Goal: Task Accomplishment & Management: Manage account settings

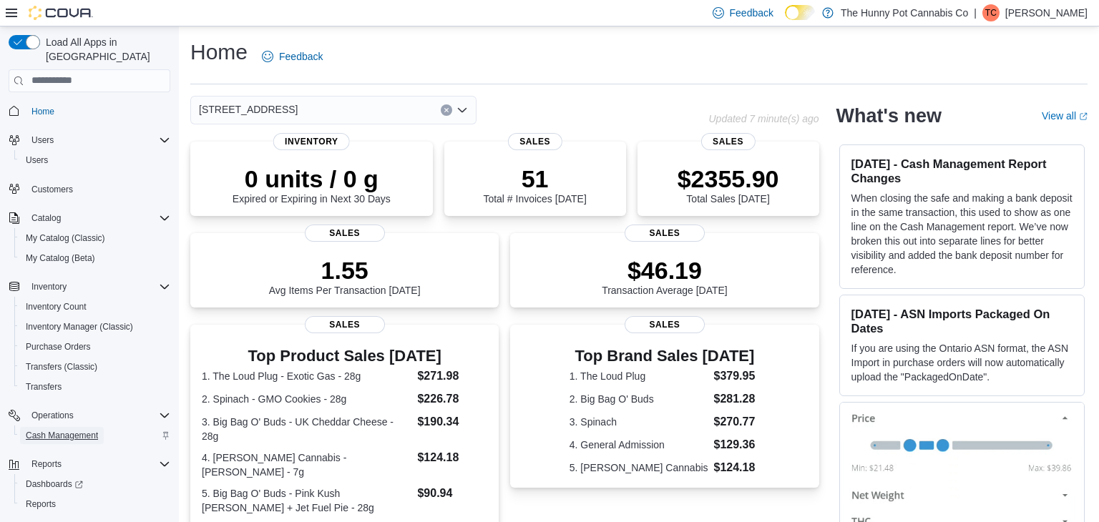
click at [64, 430] on span "Cash Management" at bounding box center [62, 435] width 72 height 11
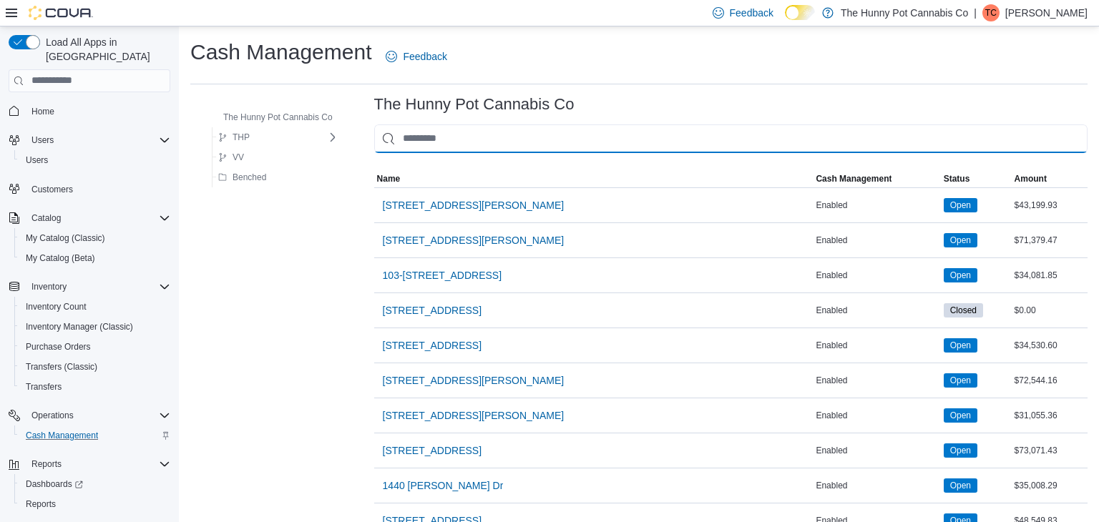
click at [433, 135] on input "This is a search bar. As you type, the results lower in the page will automatic…" at bounding box center [730, 139] width 713 height 29
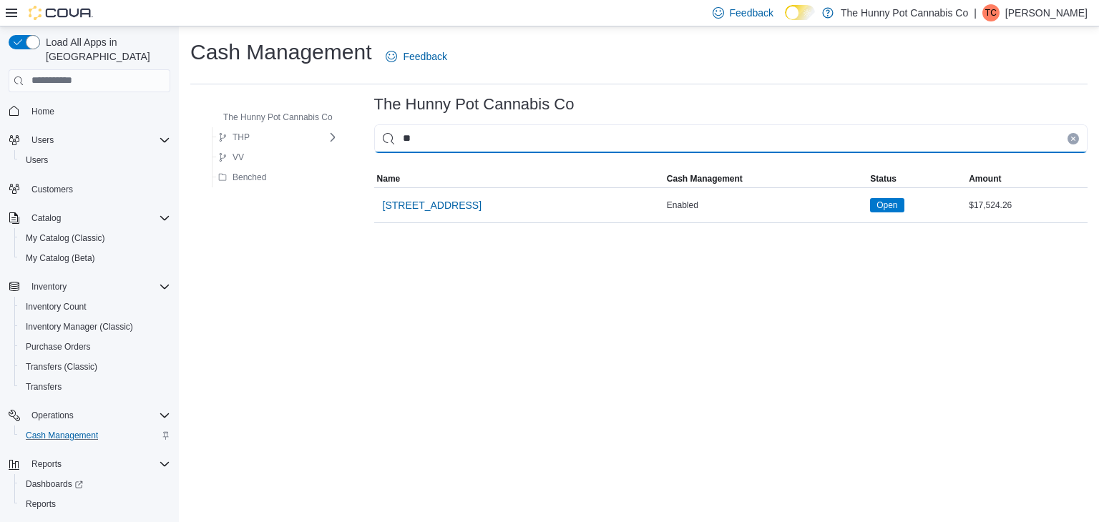
type input "***"
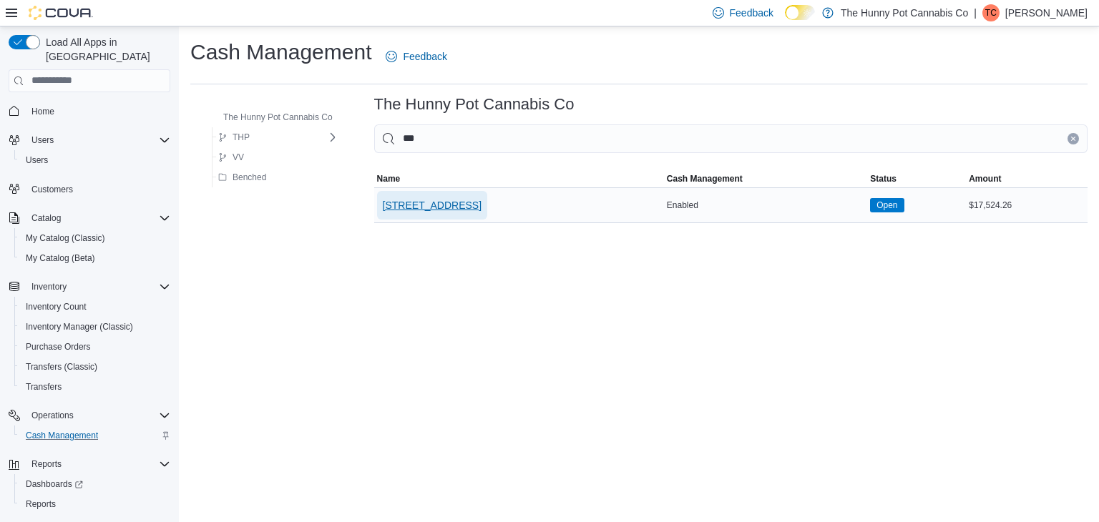
click at [435, 202] on span "[STREET_ADDRESS]" at bounding box center [432, 205] width 99 height 14
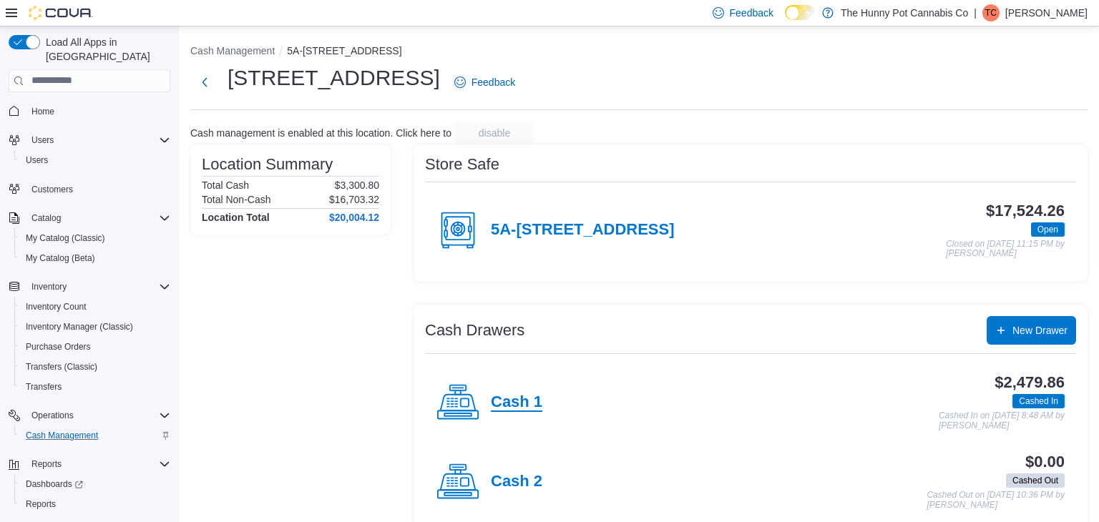
click at [525, 399] on h4 "Cash 1" at bounding box center [517, 403] width 52 height 19
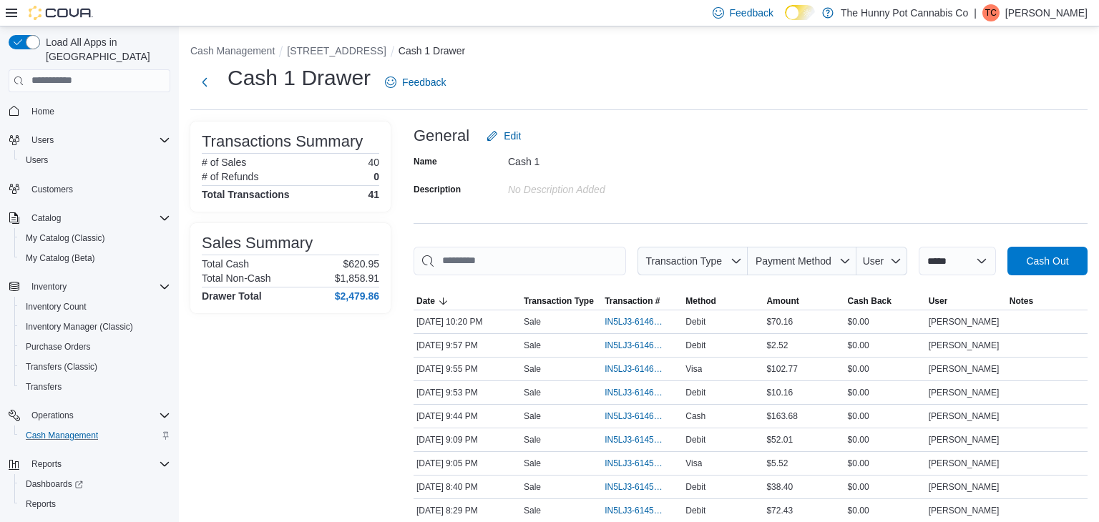
scroll to position [272, 0]
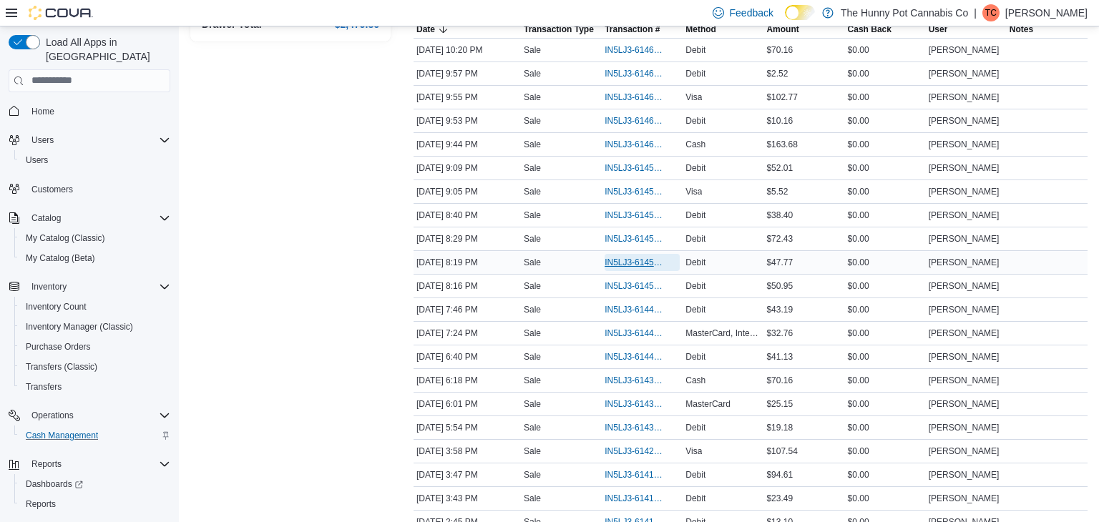
click at [633, 257] on span "IN5LJ3-6145342" at bounding box center [635, 262] width 61 height 11
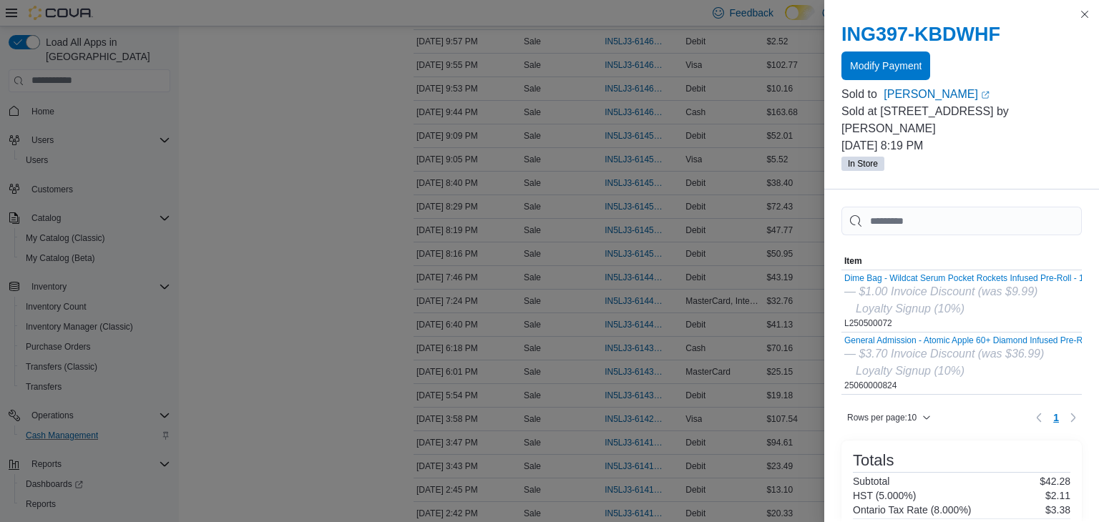
scroll to position [307, 0]
click at [879, 69] on span "Modify Payment" at bounding box center [886, 65] width 72 height 14
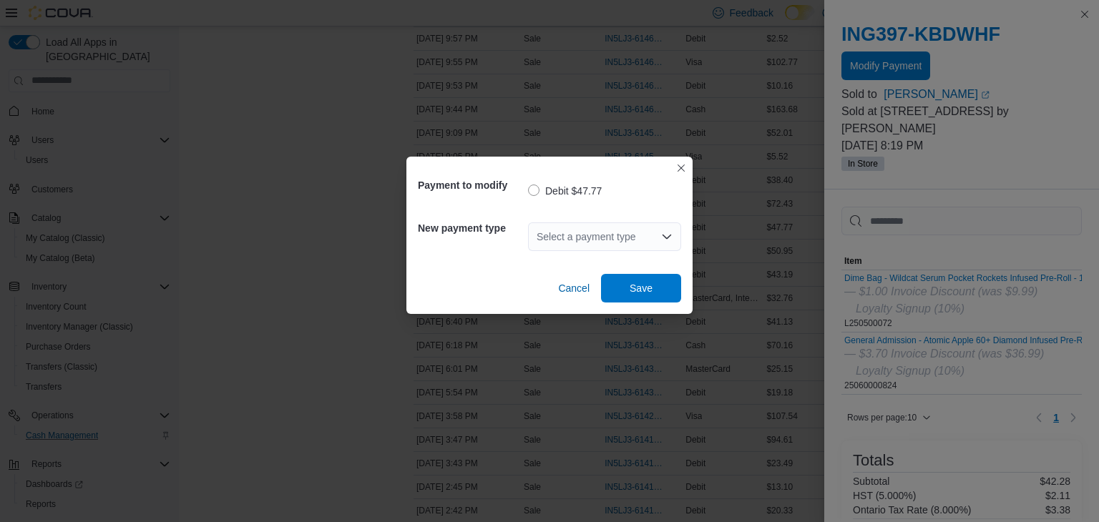
click at [601, 238] on div "Select a payment type" at bounding box center [604, 237] width 153 height 29
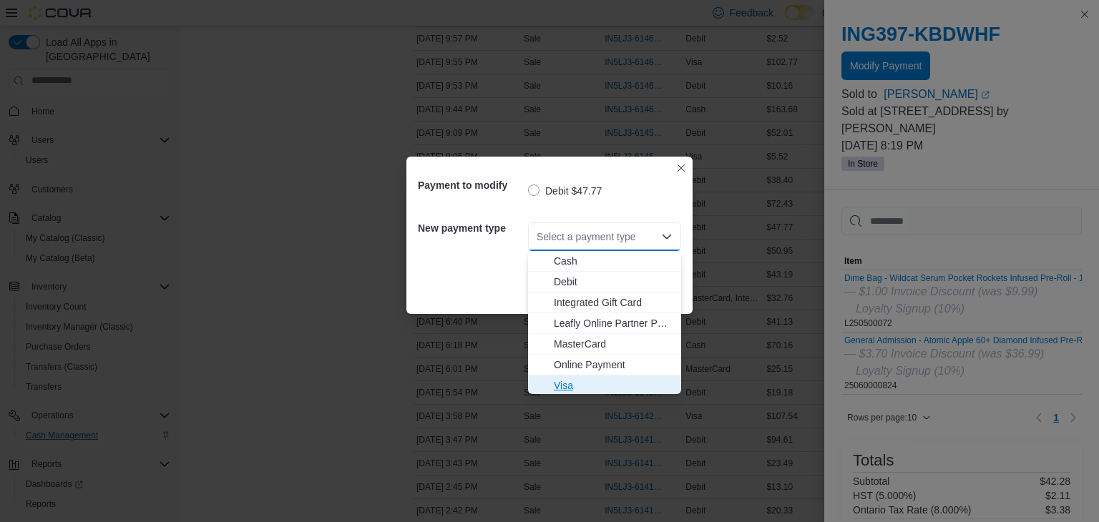
click at [578, 379] on span "Visa" at bounding box center [613, 386] width 119 height 14
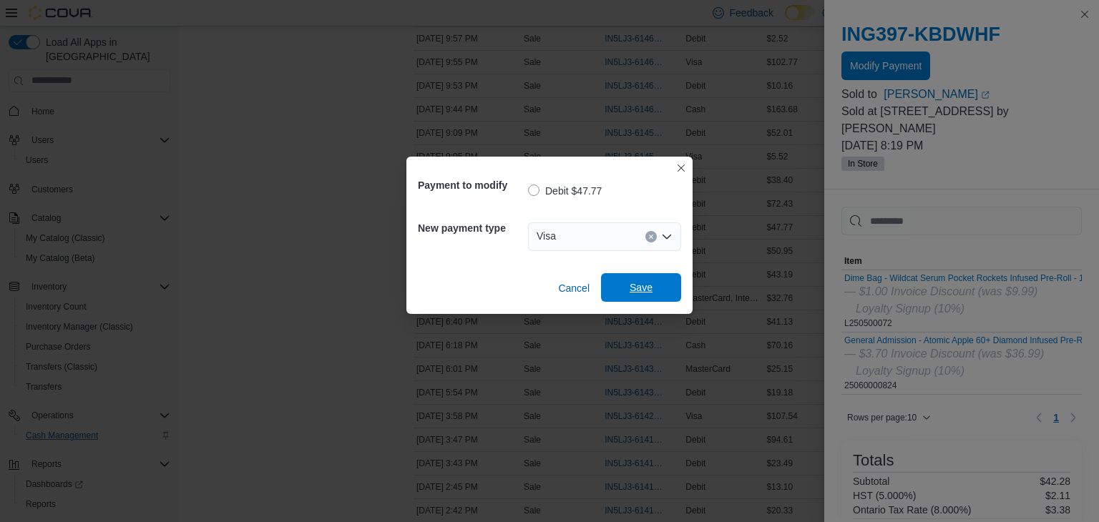
click at [624, 283] on span "Save" at bounding box center [641, 287] width 63 height 29
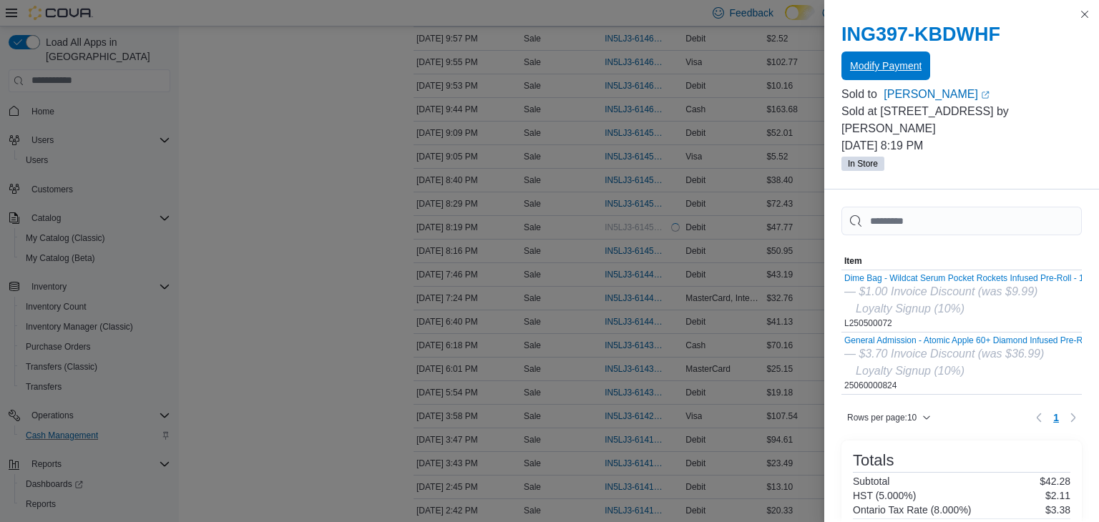
scroll to position [0, 0]
click at [1083, 16] on button "Close this dialog" at bounding box center [1084, 13] width 17 height 17
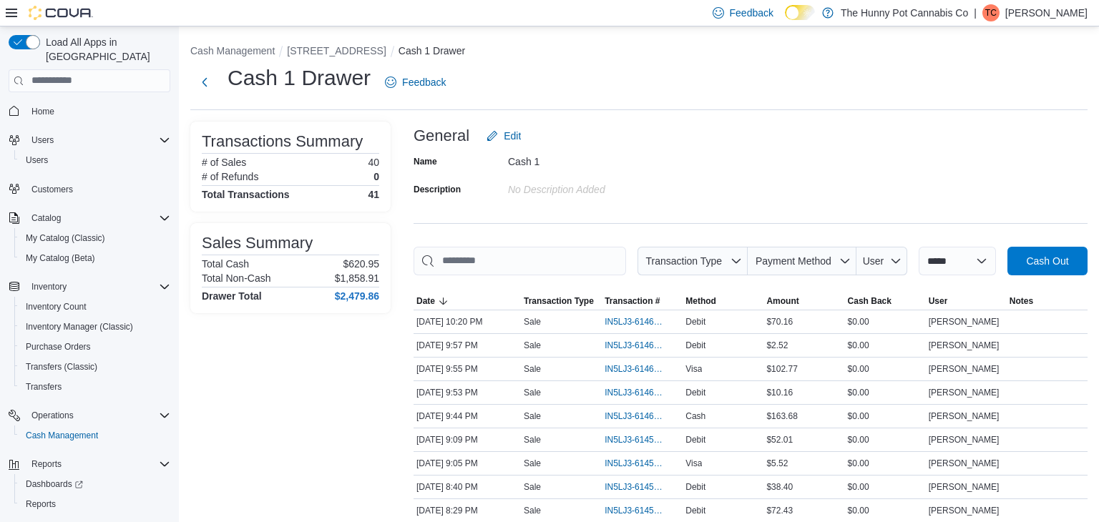
click at [1005, 9] on p "[PERSON_NAME]" at bounding box center [1046, 12] width 82 height 17
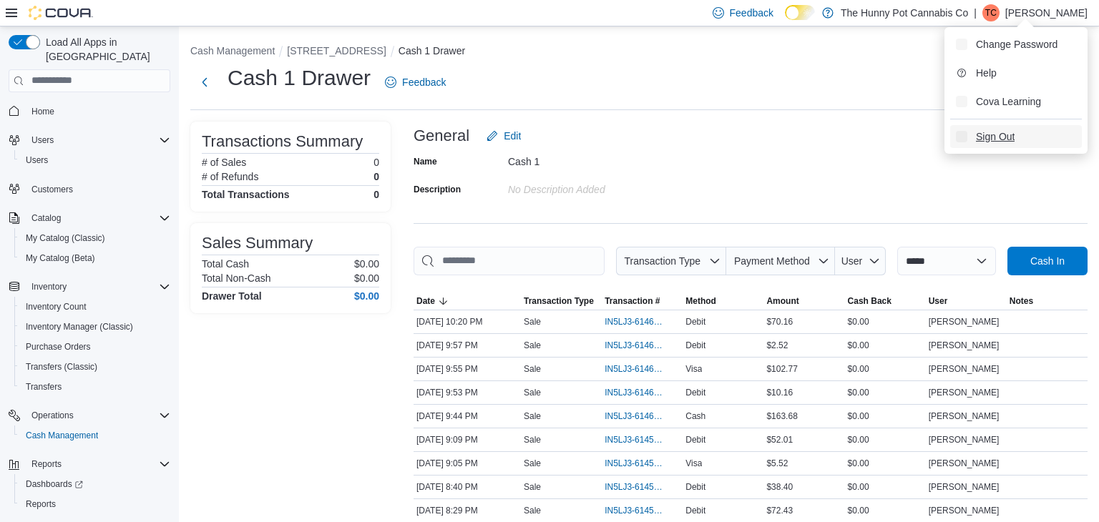
click at [990, 132] on span "Sign Out" at bounding box center [995, 137] width 39 height 14
